Goal: Task Accomplishment & Management: Use online tool/utility

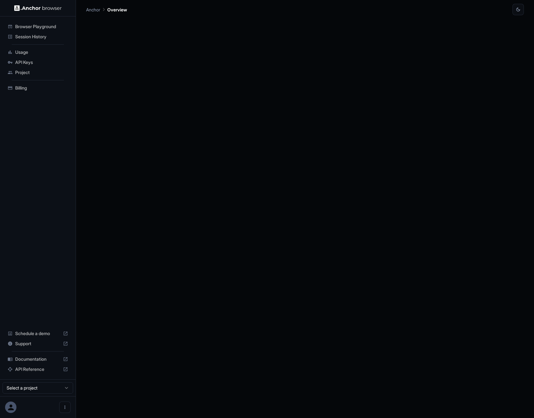
click at [32, 42] on ul "Browser Playground Session History Usage API Keys Project Billing" at bounding box center [38, 57] width 71 height 77
click at [32, 41] on div "Session History" at bounding box center [37, 37] width 65 height 10
click at [269, 56] on p "Please select a project to view session history." at bounding box center [304, 55] width 437 height 7
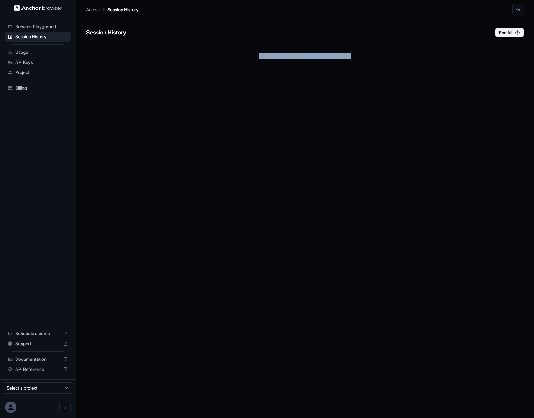
click at [269, 56] on p "Please select a project to view session history." at bounding box center [304, 55] width 437 height 7
click at [350, 54] on p "Please select a project to view session history." at bounding box center [304, 55] width 437 height 7
click at [207, 228] on div "Session History End All Please select a project to view session history." at bounding box center [304, 216] width 437 height 403
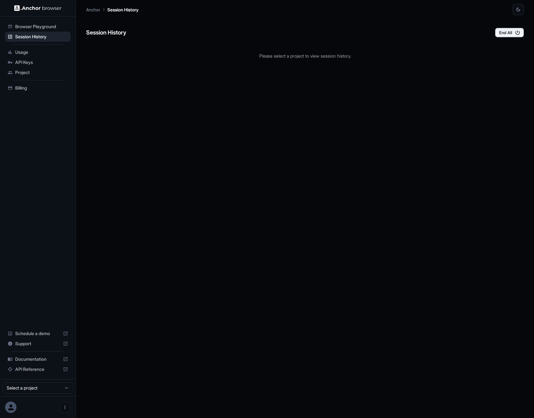
click at [51, 386] on html "Browser Playground Session History Usage API Keys Project Billing Schedule a de…" at bounding box center [267, 209] width 534 height 418
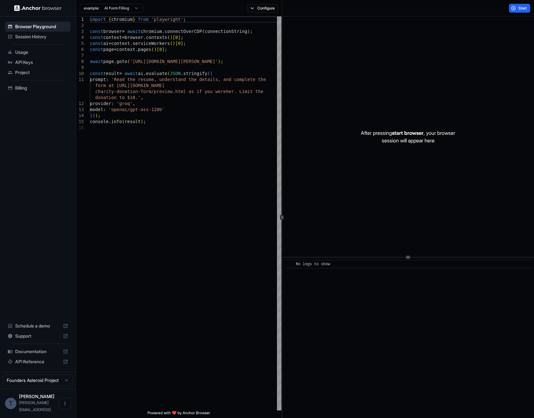
click at [45, 40] on span "Session History" at bounding box center [41, 37] width 53 height 6
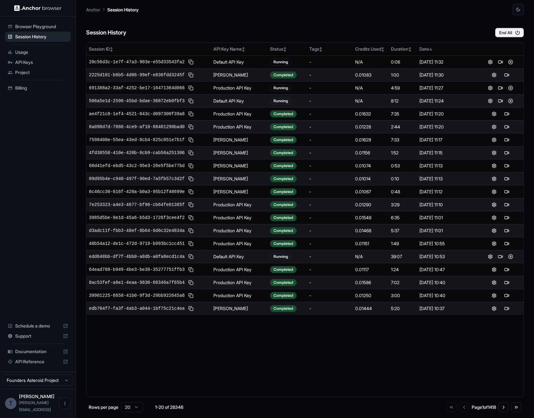
click at [232, 26] on div "Session History End All" at bounding box center [304, 26] width 437 height 22
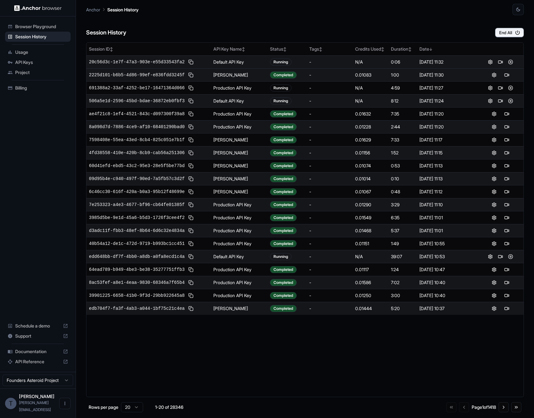
click at [117, 60] on span "20c56d3c-1e7f-47a3-903e-e55d33543fa2" at bounding box center [137, 62] width 96 height 6
click at [491, 47] on table "Session ID ↕ API Key Name ↕ Status ↕ Tags ↕ Credits Used ↕ Duration ↕ Date ↓ 20…" at bounding box center [304, 179] width 437 height 272
click at [490, 63] on button at bounding box center [490, 62] width 8 height 8
click at [490, 62] on button at bounding box center [490, 62] width 8 height 8
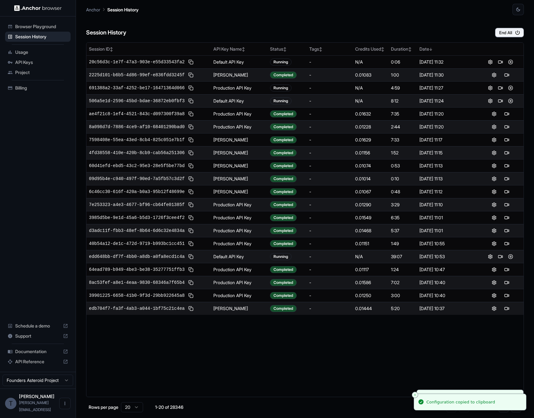
click at [310, 22] on div "Session History End All" at bounding box center [304, 26] width 437 height 22
click at [488, 102] on button at bounding box center [490, 101] width 8 height 8
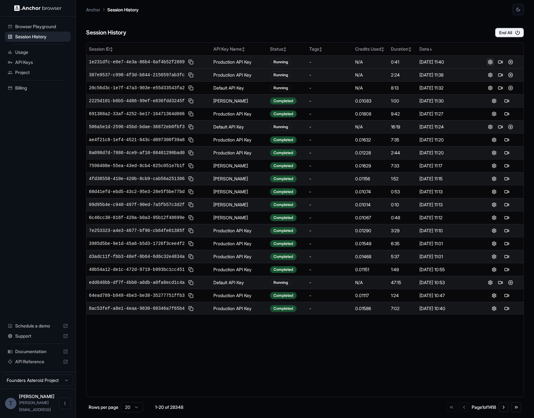
click at [490, 64] on button at bounding box center [490, 62] width 8 height 8
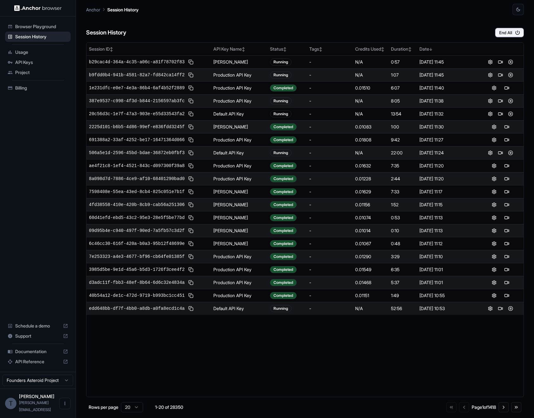
click at [383, 18] on div "Session History End All" at bounding box center [304, 26] width 437 height 22
